Goal: Find specific page/section: Find specific page/section

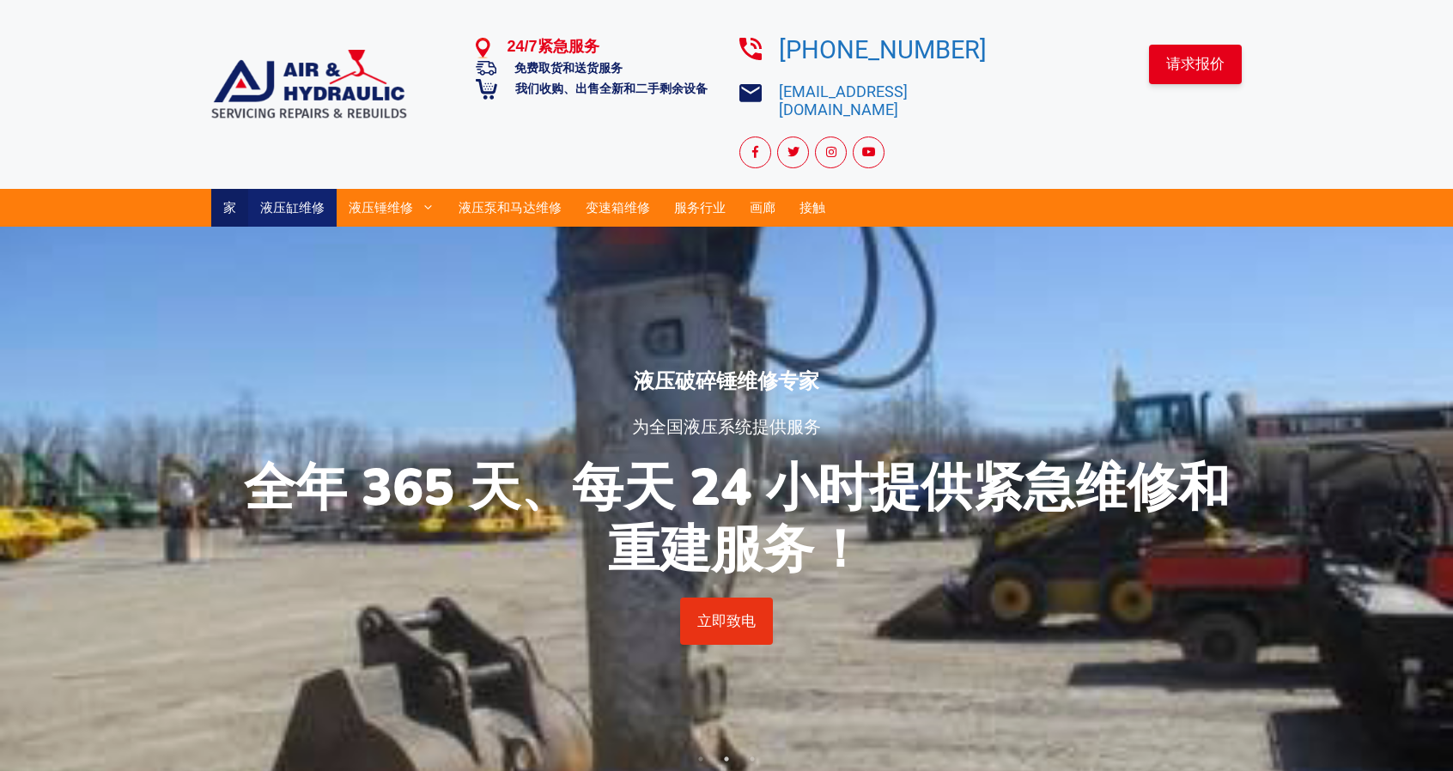
drag, startPoint x: 264, startPoint y: 178, endPoint x: 289, endPoint y: 179, distance: 25.0
click at [264, 189] on link "液压缸维修" at bounding box center [292, 208] width 88 height 38
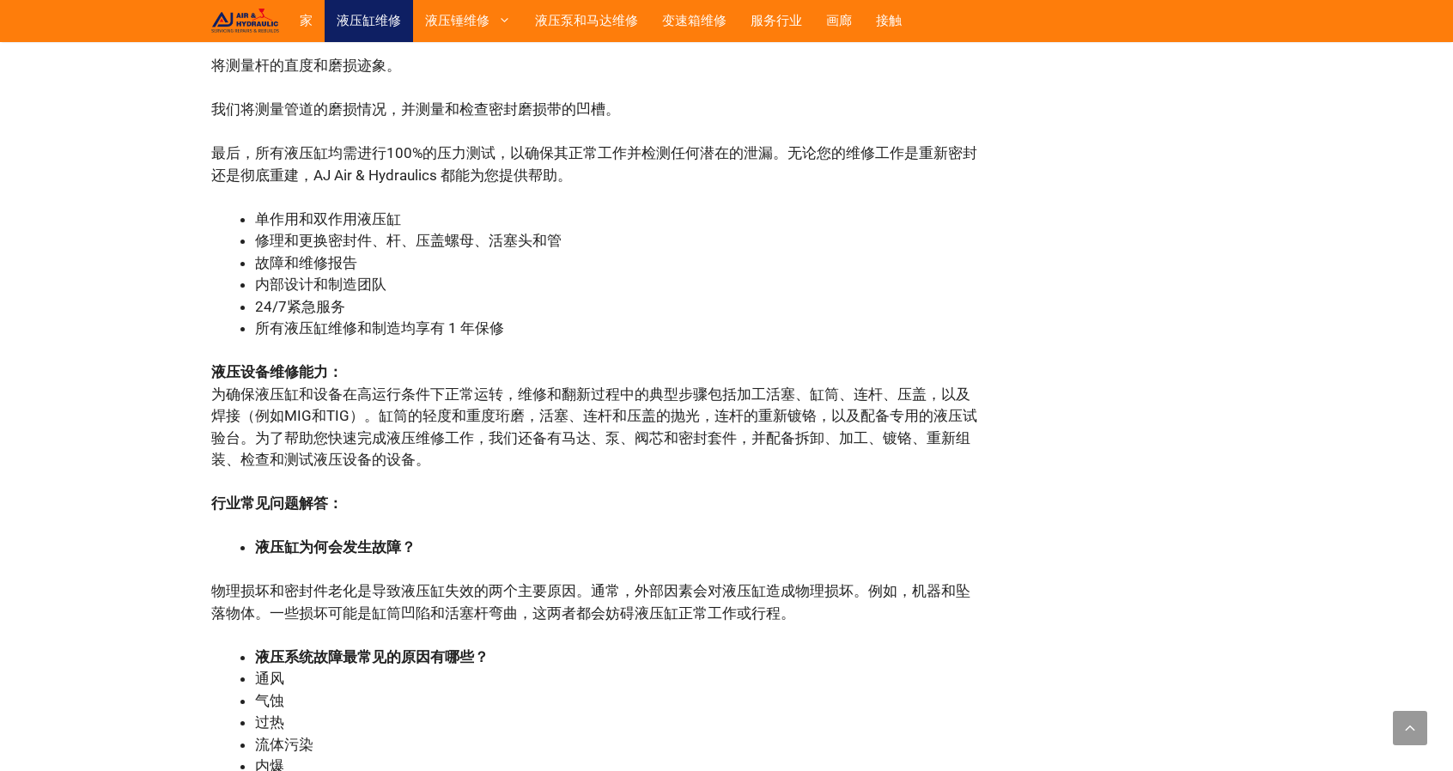
scroll to position [1808, 0]
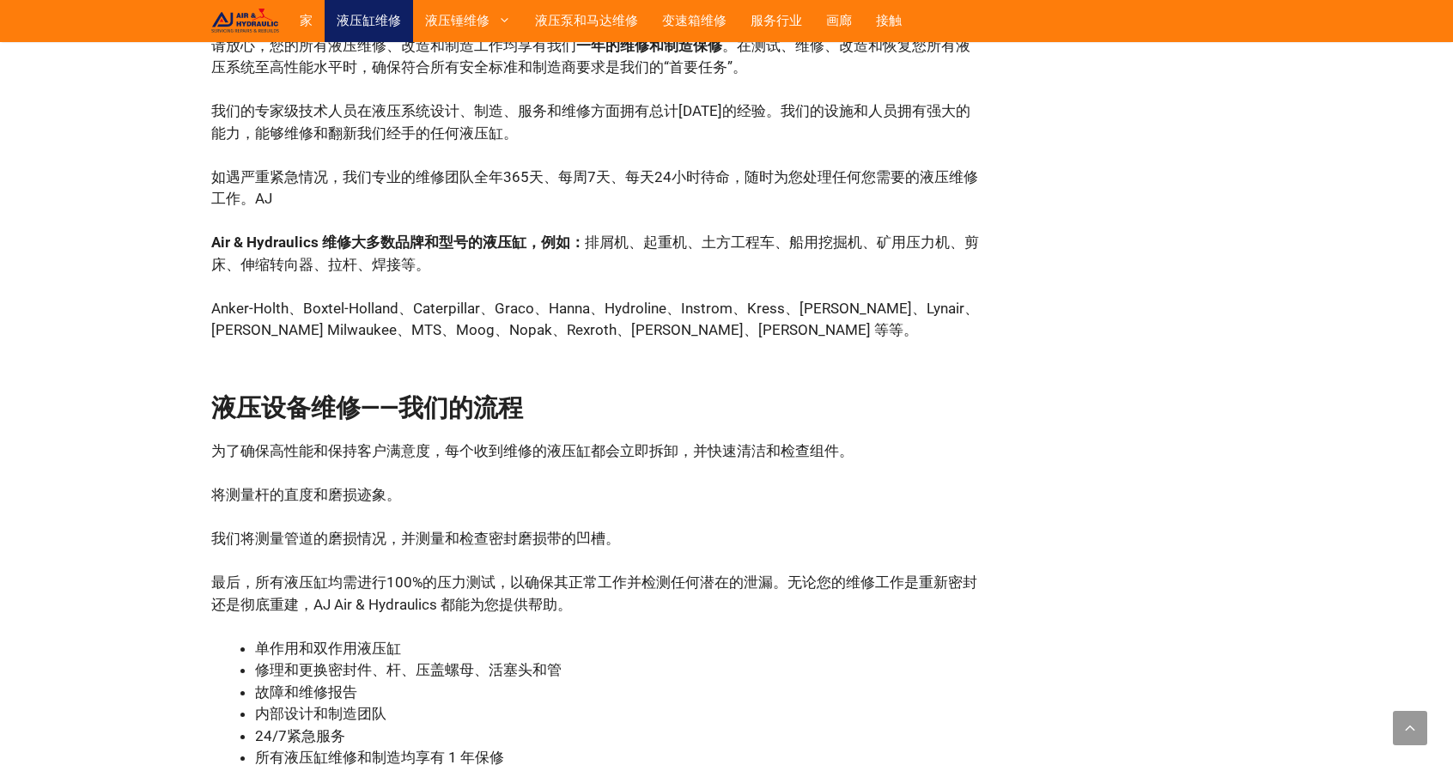
click at [1235, 524] on div "索取免费报价 填写以下表格以获取报价或咨询 姓名 电子邮件 * 电话 按摩 如果您是人类，请将此字段留空。 请求服务" at bounding box center [1113, 403] width 258 height 3448
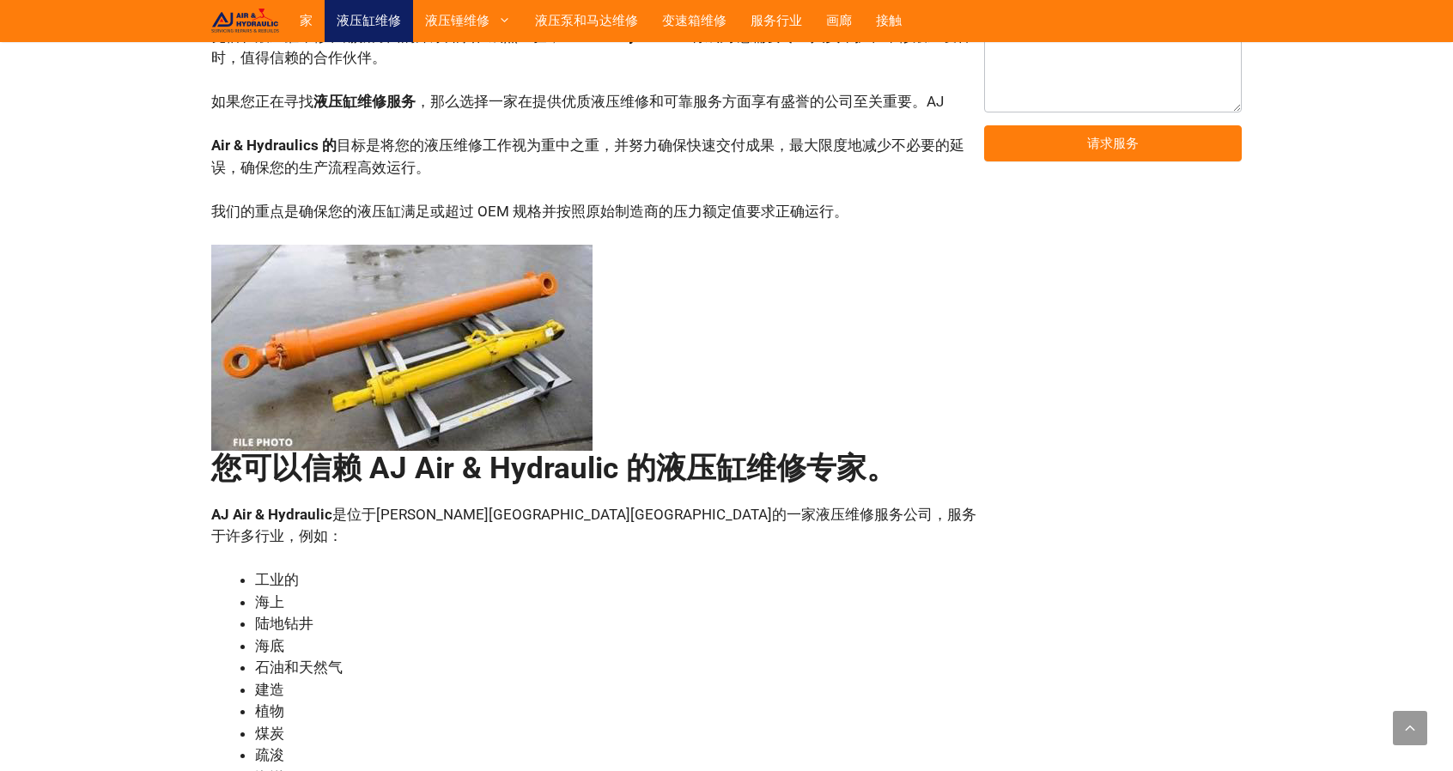
scroll to position [520, 0]
